Goal: Task Accomplishment & Management: Complete application form

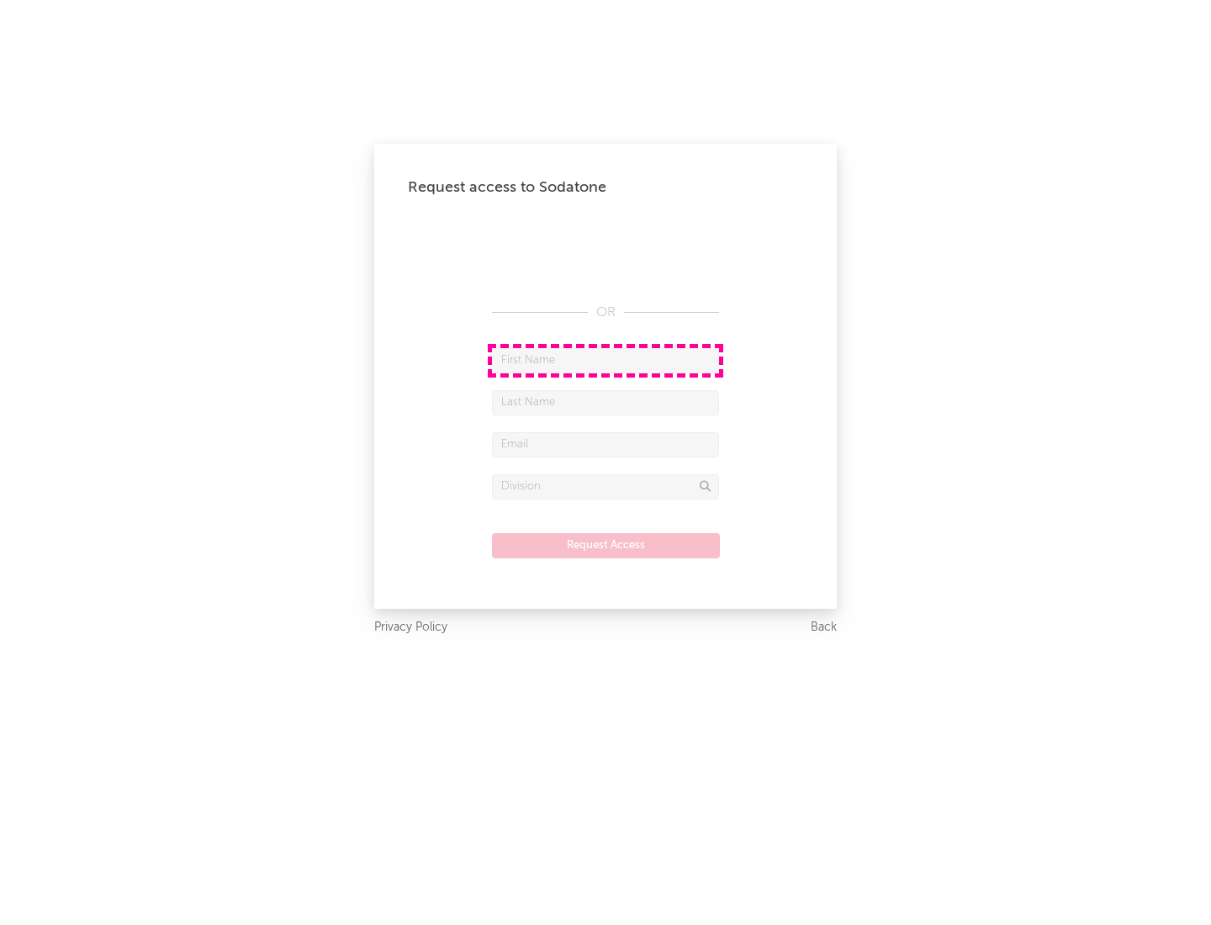
click at [605, 360] on input "text" at bounding box center [605, 360] width 227 height 25
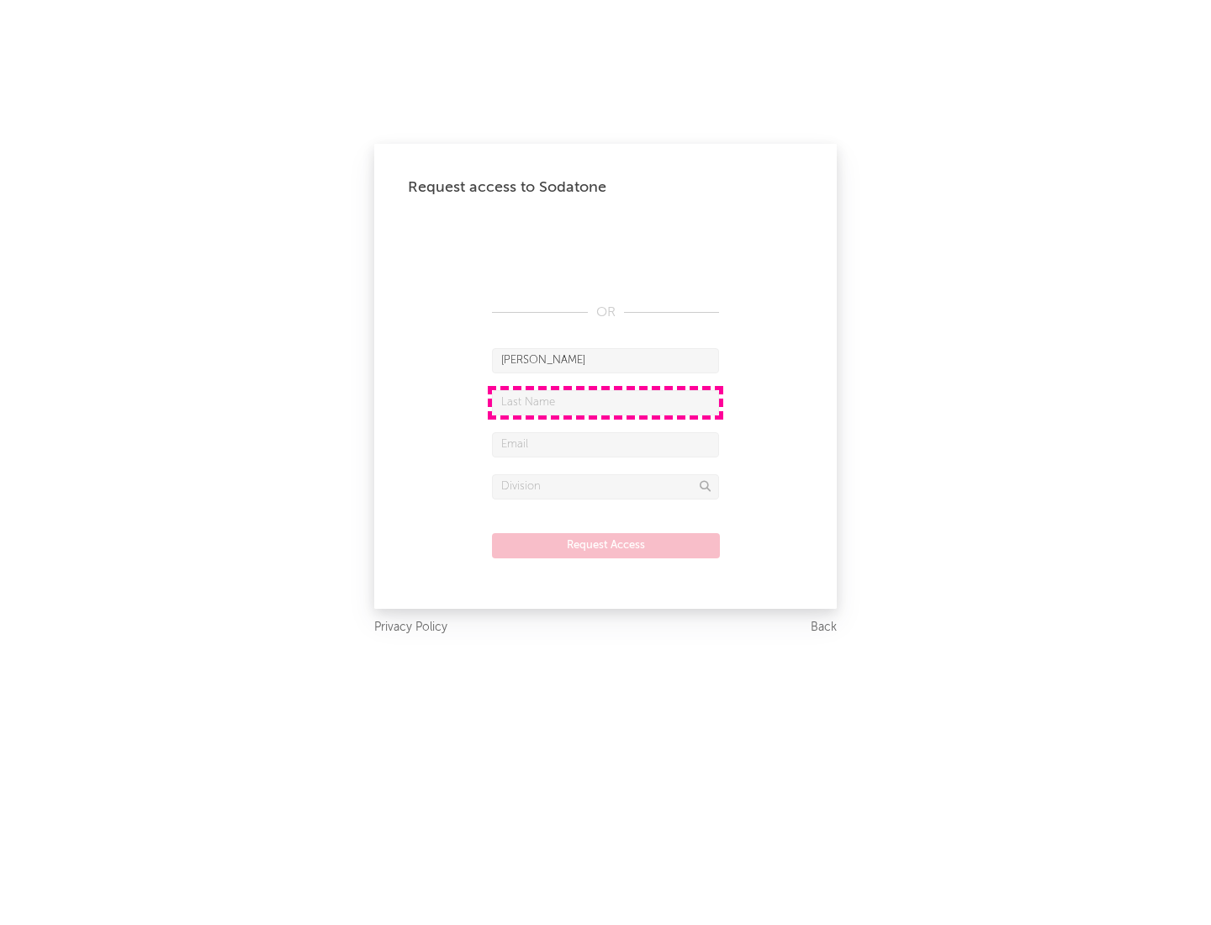
type input "[PERSON_NAME]"
click at [605, 402] on input "text" at bounding box center [605, 402] width 227 height 25
type input "[PERSON_NAME]"
click at [605, 444] on input "text" at bounding box center [605, 444] width 227 height 25
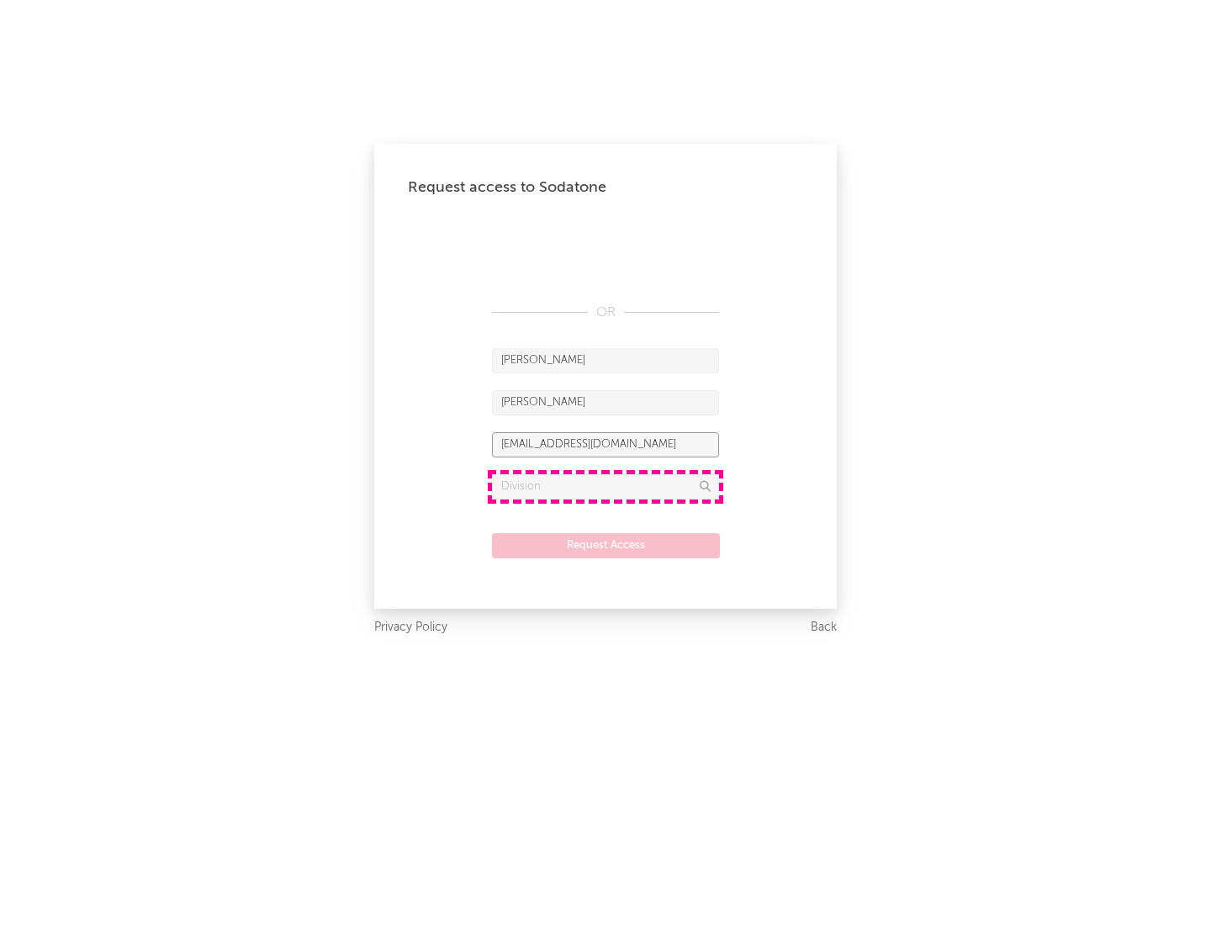
type input "[EMAIL_ADDRESS][DOMAIN_NAME]"
click at [605, 486] on input "text" at bounding box center [605, 486] width 227 height 25
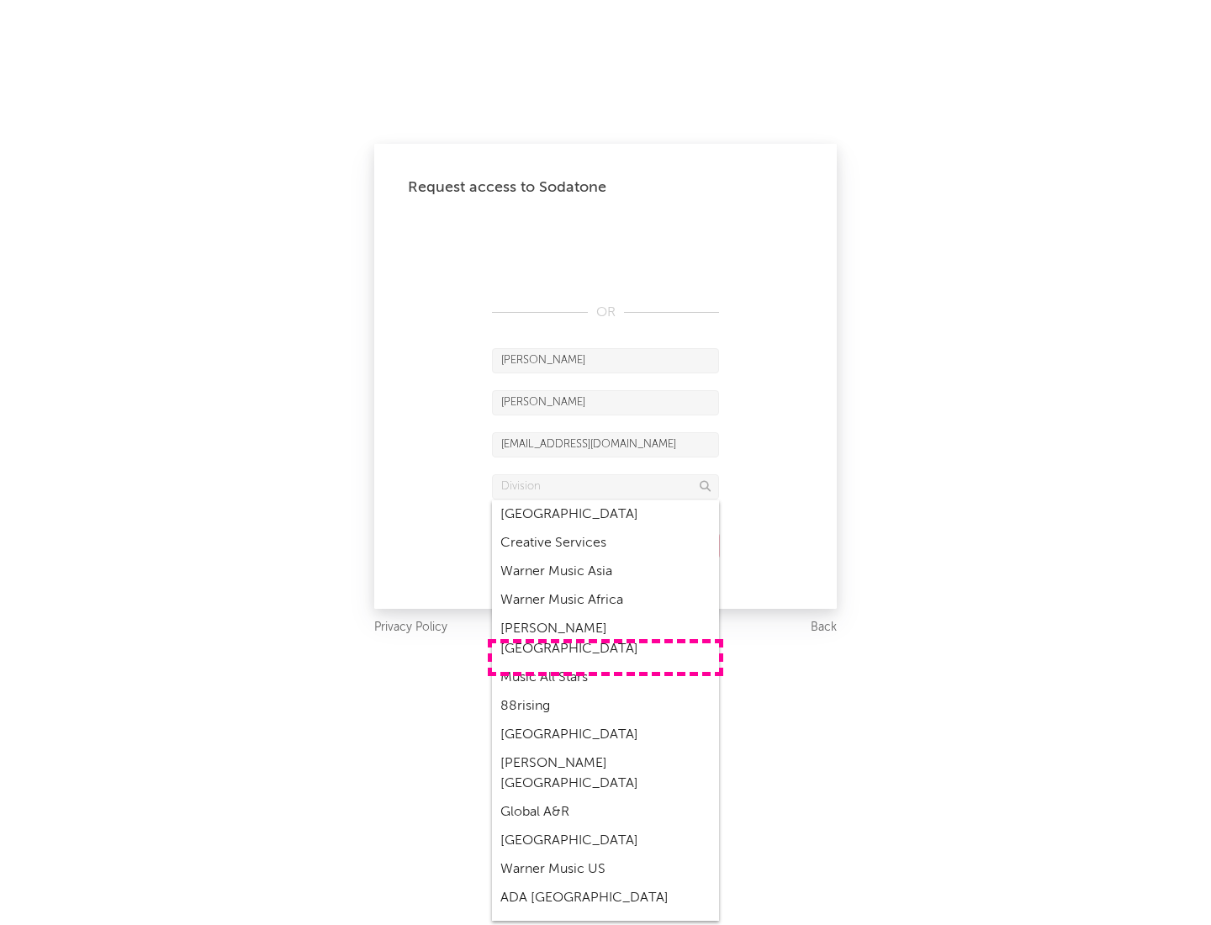
click at [605, 663] on div "Music All Stars" at bounding box center [605, 677] width 227 height 29
type input "Music All Stars"
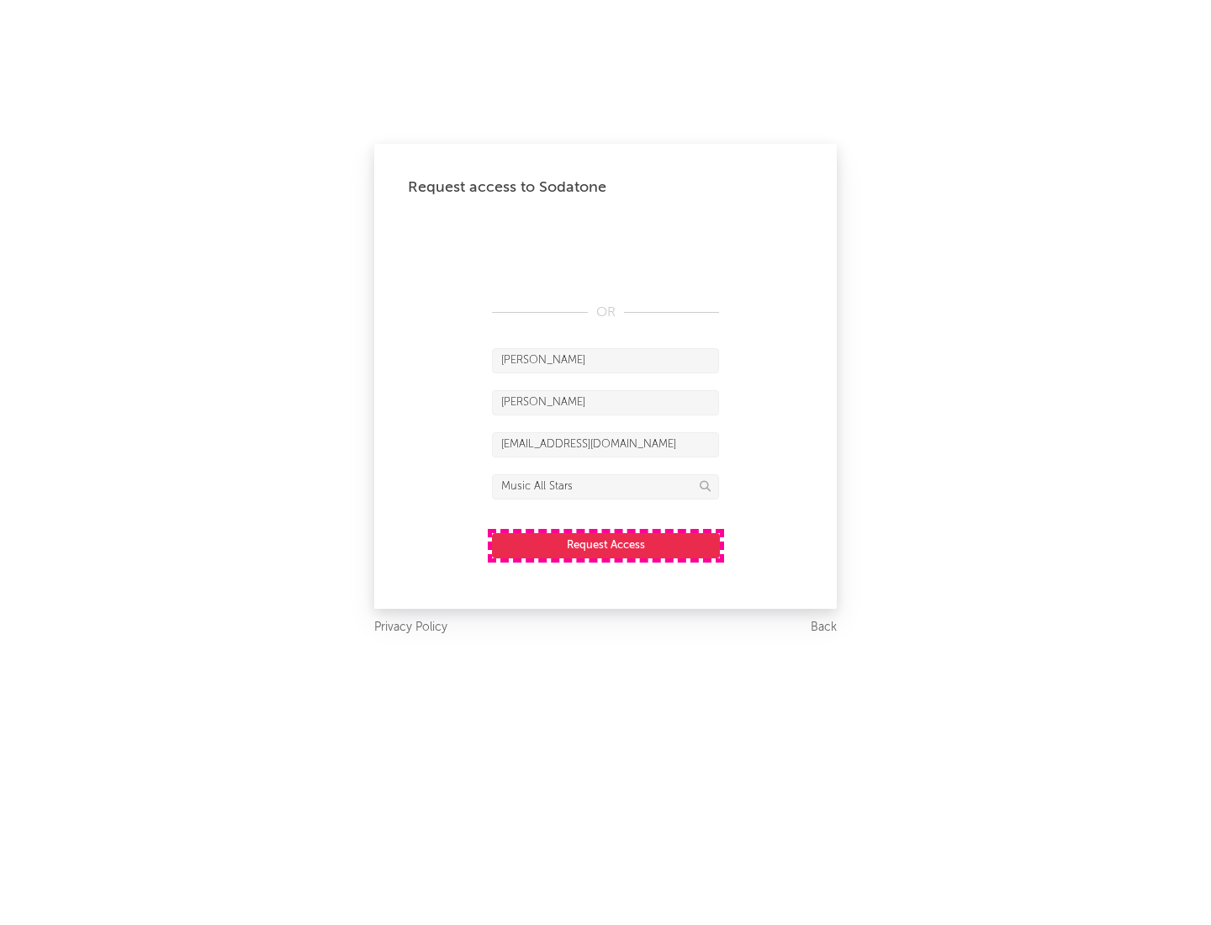
click at [605, 545] on button "Request Access" at bounding box center [606, 545] width 228 height 25
